Goal: Navigation & Orientation: Understand site structure

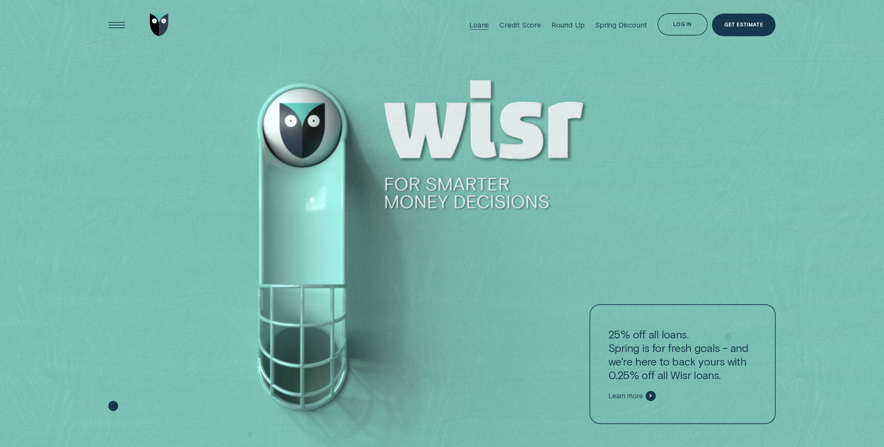
click at [479, 23] on div "Loans" at bounding box center [479, 25] width 20 height 9
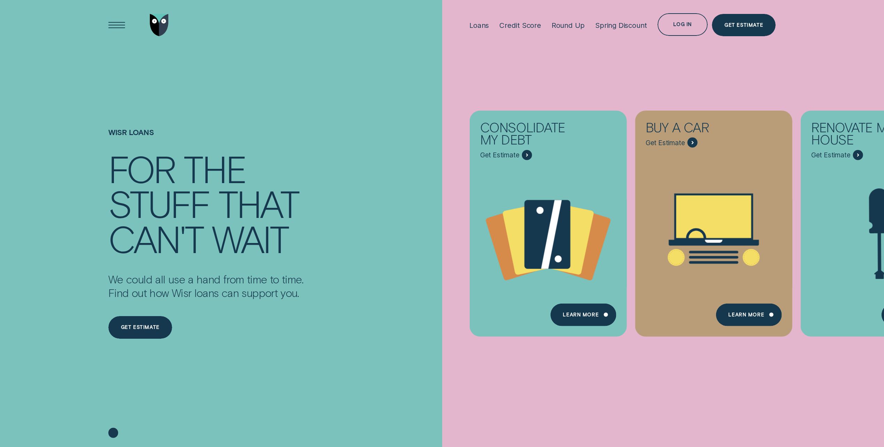
click at [527, 22] on div "Credit Score" at bounding box center [520, 25] width 42 height 9
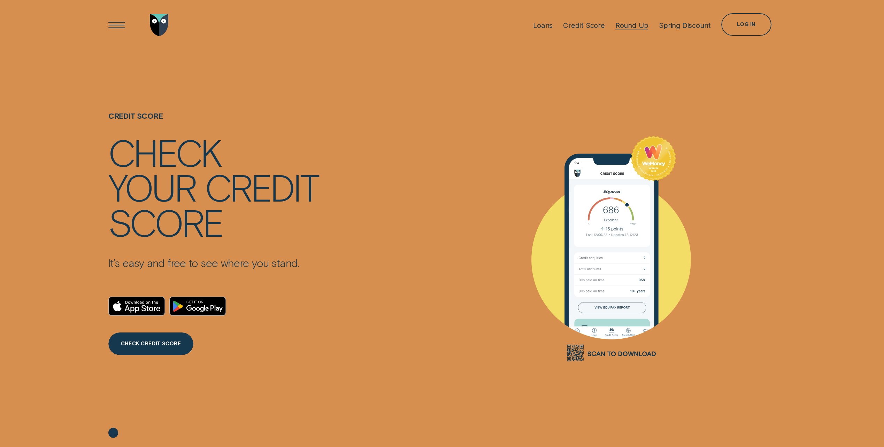
click at [623, 23] on div "Round Up" at bounding box center [631, 25] width 33 height 9
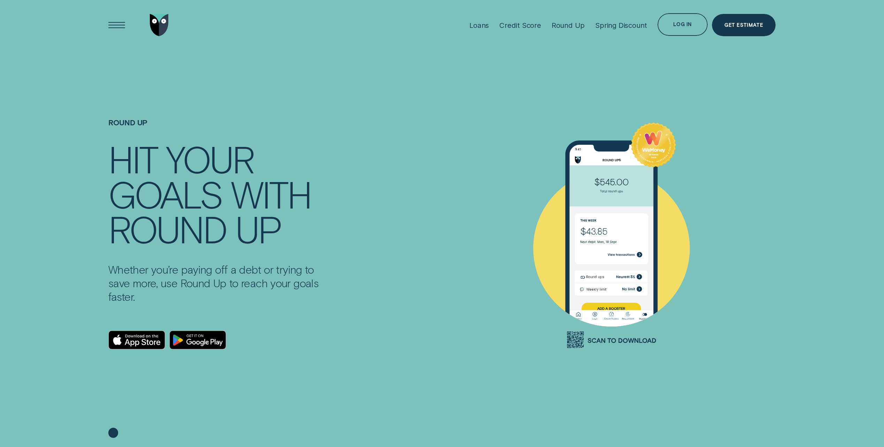
click at [156, 19] on img "Go to home page" at bounding box center [159, 25] width 19 height 23
